Goal: Check status: Check status

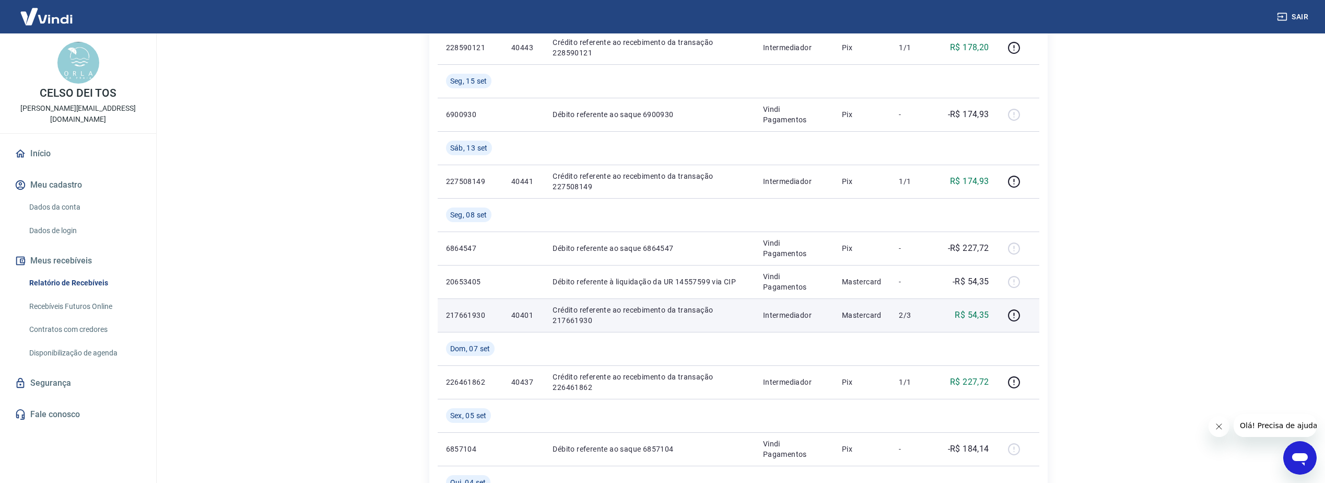
scroll to position [313, 0]
